Goal: Information Seeking & Learning: Learn about a topic

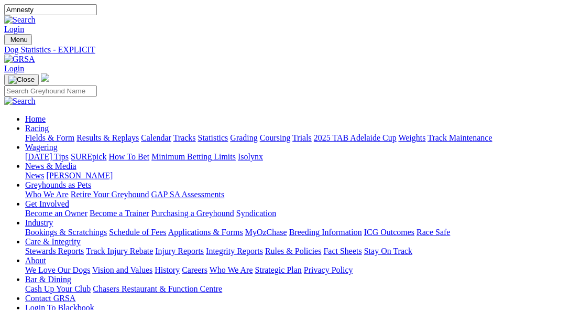
type input "Amnesty"
click at [36, 15] on img at bounding box center [19, 19] width 31 height 9
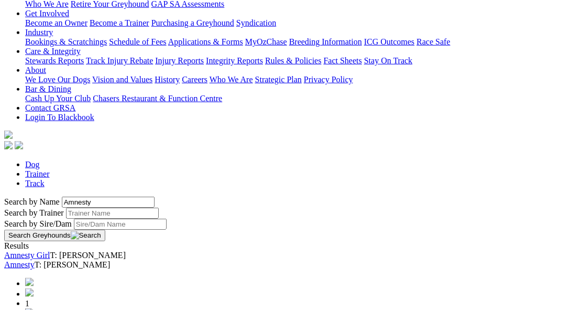
scroll to position [215, 0]
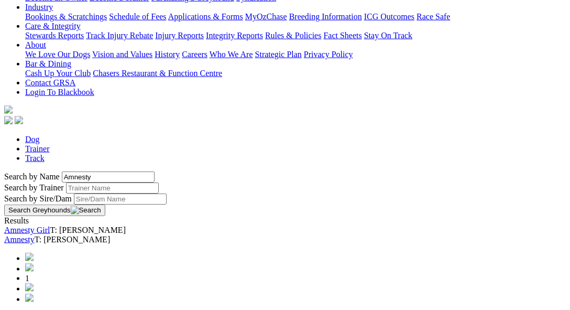
click at [35, 235] on link "Amnesty" at bounding box center [19, 239] width 30 height 9
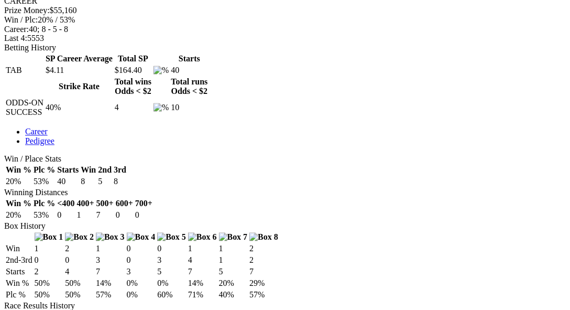
scroll to position [485, 0]
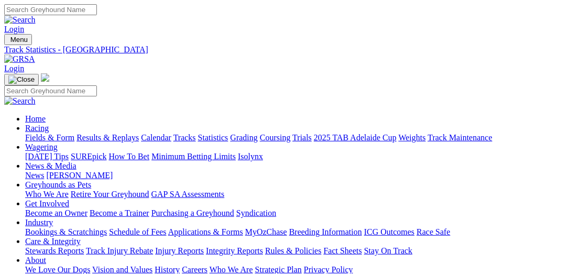
click at [25, 133] on link "Fields & Form" at bounding box center [49, 137] width 49 height 9
select select "VIC"
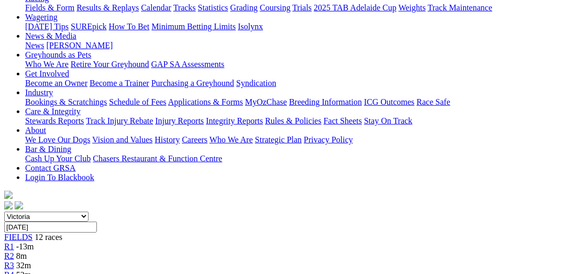
scroll to position [107, 0]
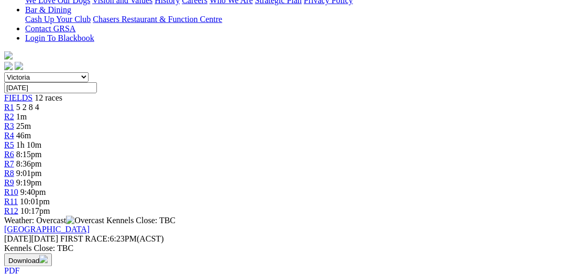
scroll to position [215, 0]
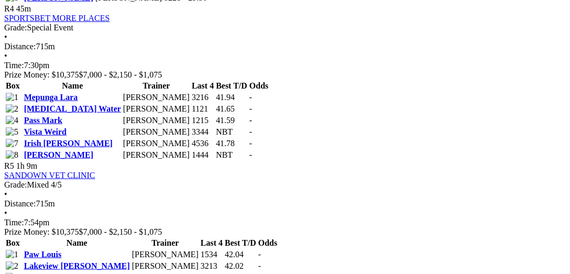
scroll to position [1118, 0]
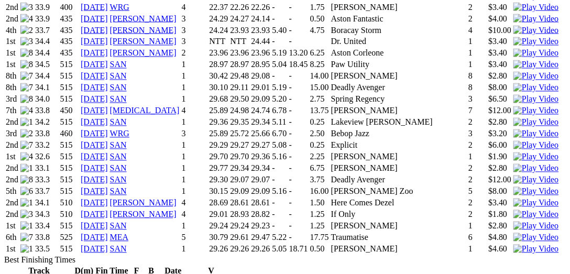
scroll to position [1509, 0]
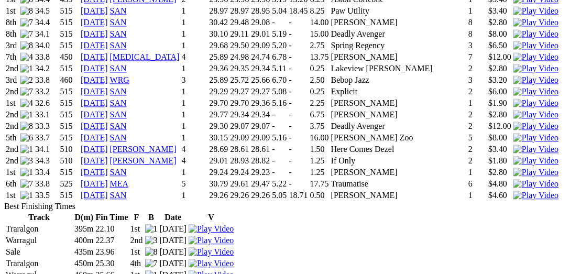
click at [514, 200] on img at bounding box center [536, 195] width 45 height 9
